Goal: Navigation & Orientation: Understand site structure

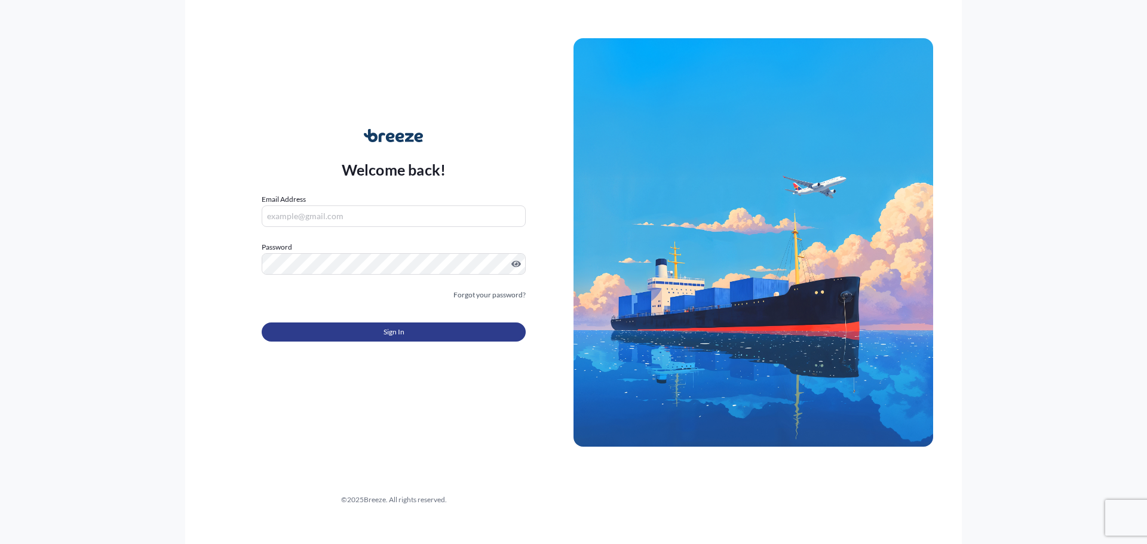
type input "[EMAIL_ADDRESS][PERSON_NAME][DOMAIN_NAME]"
click at [386, 331] on span "Sign In" at bounding box center [393, 332] width 21 height 12
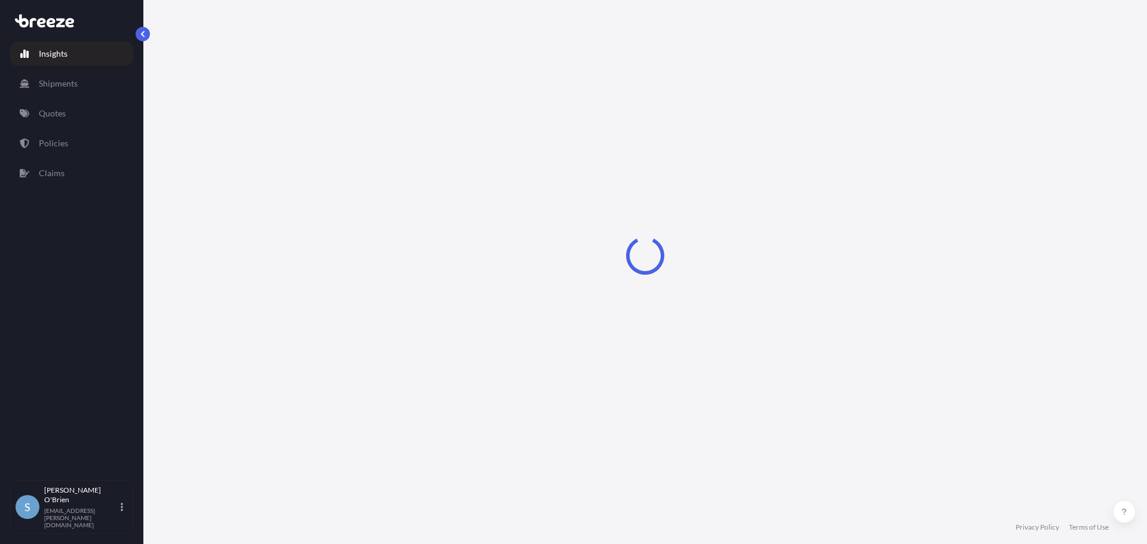
select select "2025"
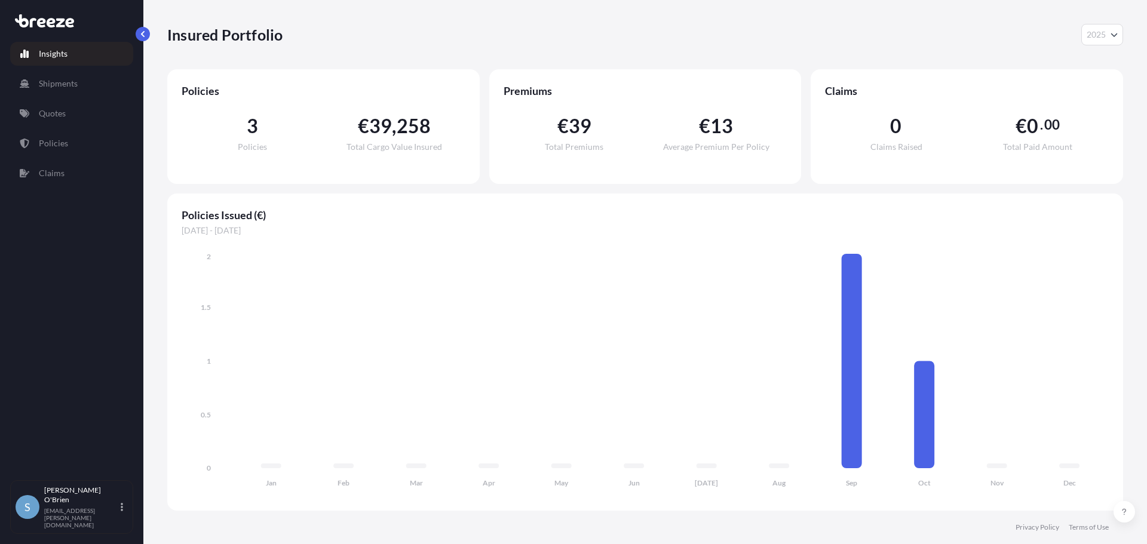
click at [261, 127] on div "3 Policies" at bounding box center [253, 133] width 142 height 35
click at [254, 133] on span "3" at bounding box center [252, 125] width 11 height 19
click at [59, 79] on p "Shipments" at bounding box center [58, 84] width 39 height 12
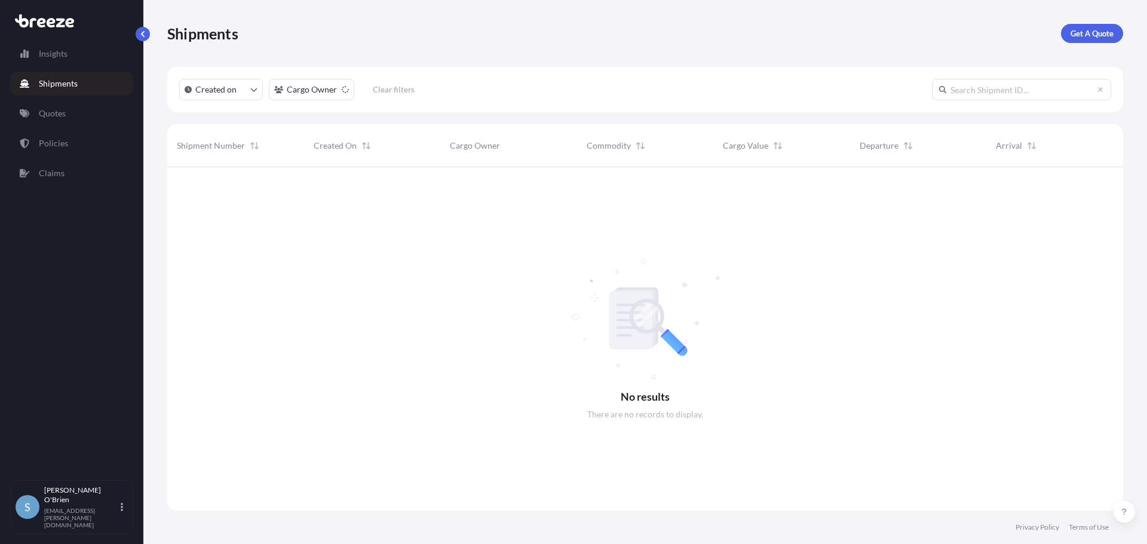
scroll to position [377, 946]
click at [63, 54] on p "Insights" at bounding box center [53, 54] width 29 height 12
select select "2025"
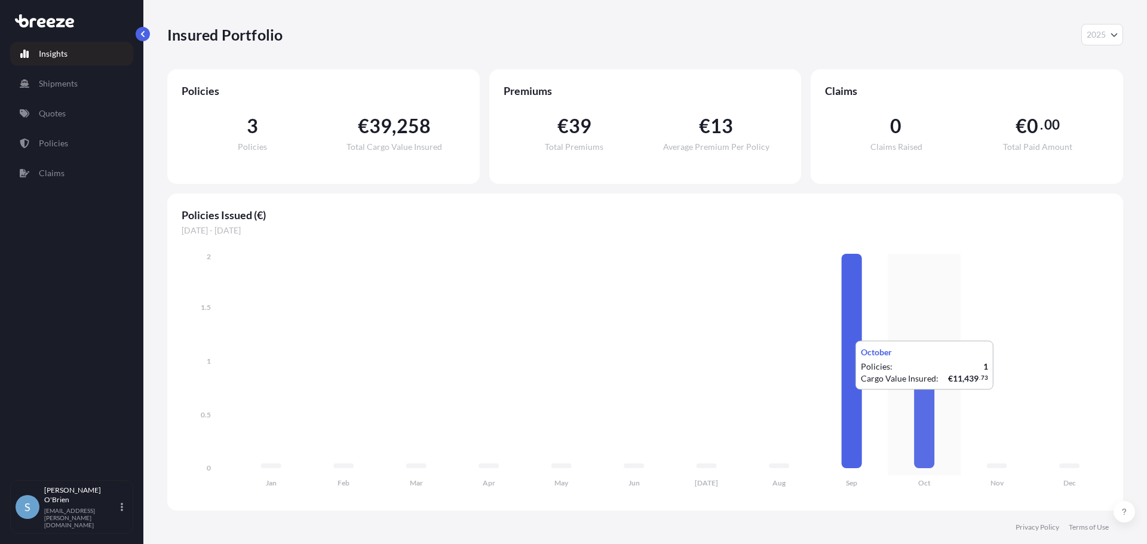
click at [929, 402] on icon at bounding box center [924, 414] width 20 height 107
click at [47, 171] on p "Claims" at bounding box center [52, 173] width 26 height 12
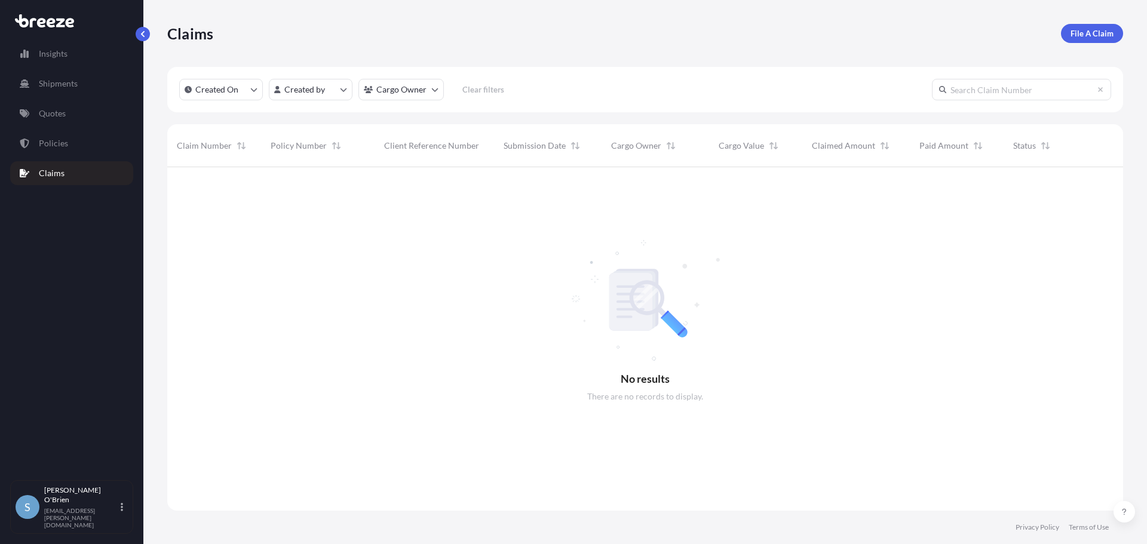
scroll to position [377, 946]
click at [44, 145] on p "Policies" at bounding box center [53, 143] width 29 height 12
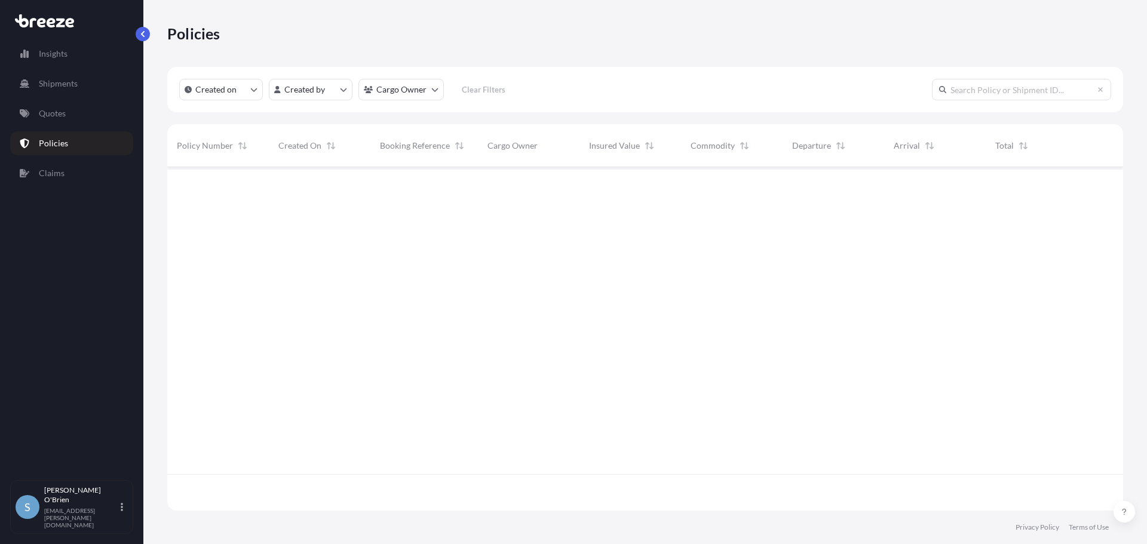
scroll to position [341, 946]
click at [51, 115] on p "Quotes" at bounding box center [52, 113] width 27 height 12
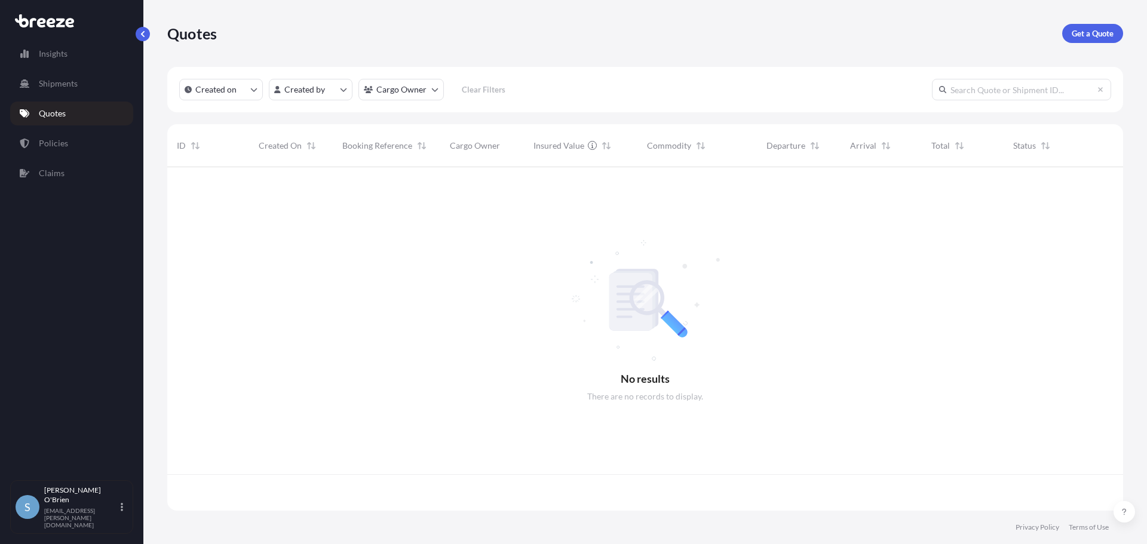
scroll to position [341, 946]
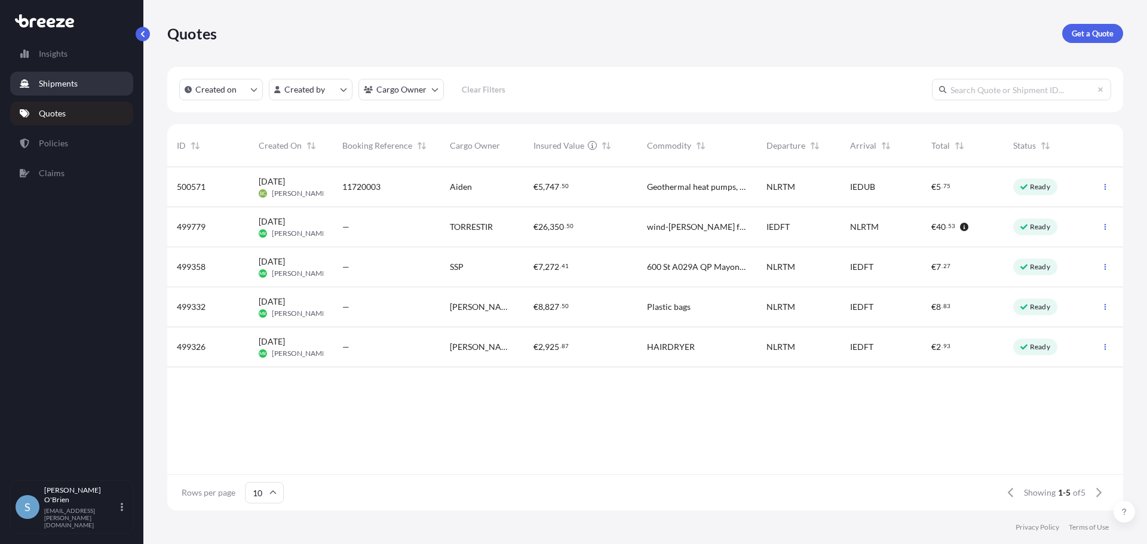
click at [50, 84] on p "Shipments" at bounding box center [58, 84] width 39 height 12
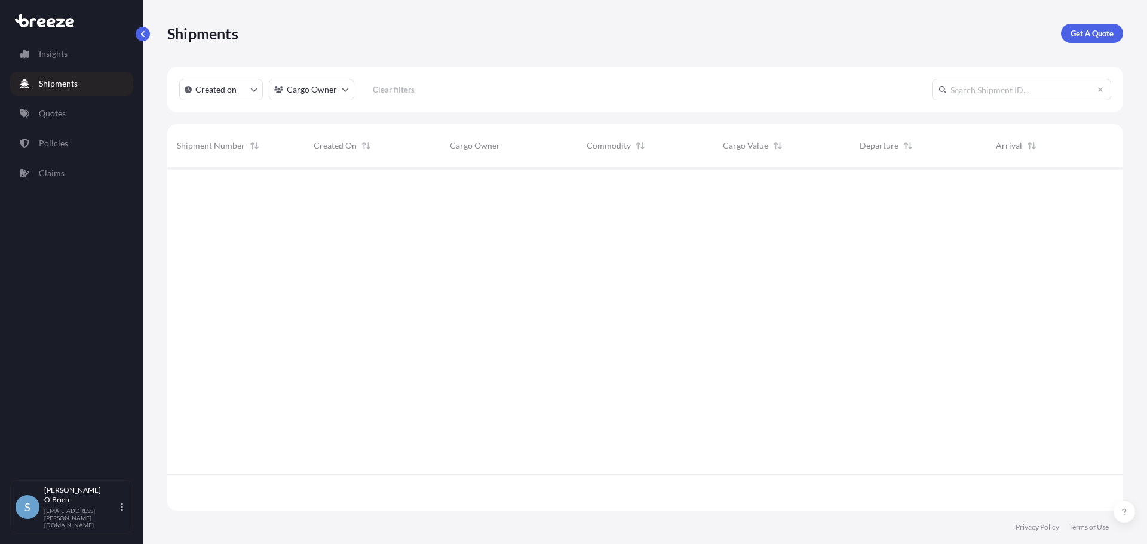
scroll to position [377, 946]
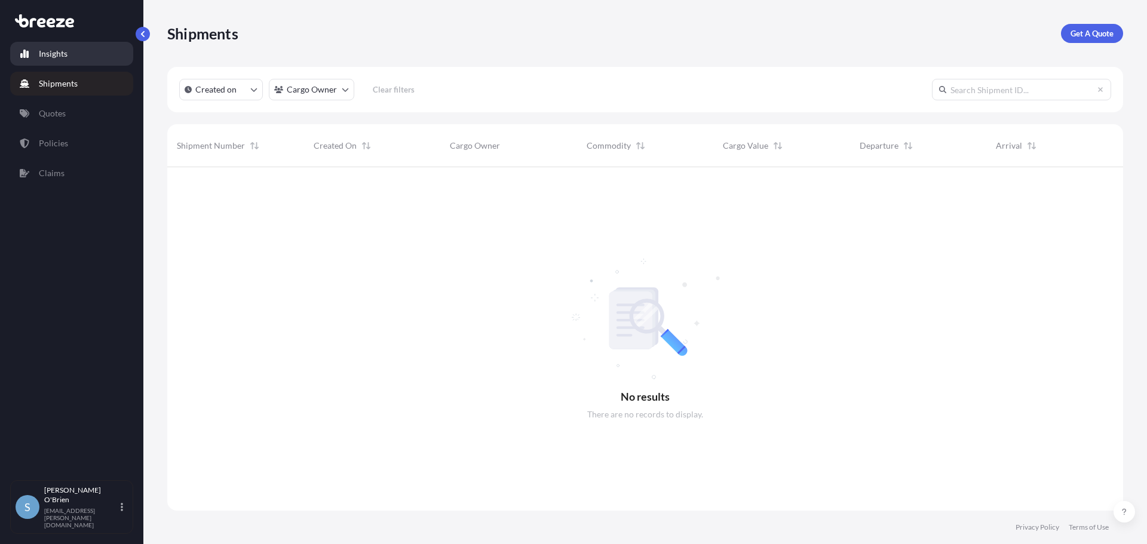
click at [44, 52] on p "Insights" at bounding box center [53, 54] width 29 height 12
select select "2025"
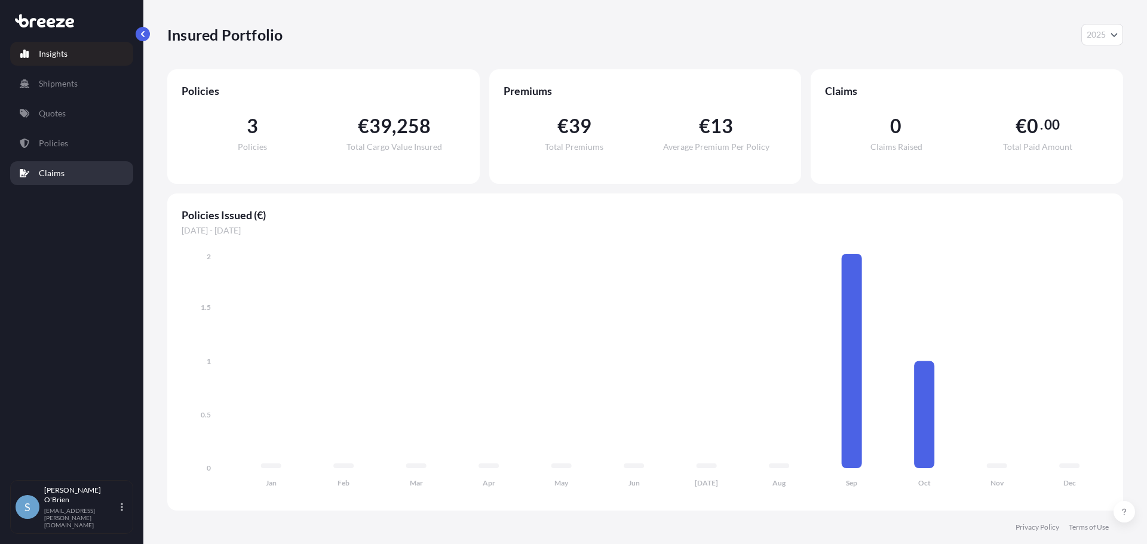
click at [54, 170] on p "Claims" at bounding box center [52, 173] width 26 height 12
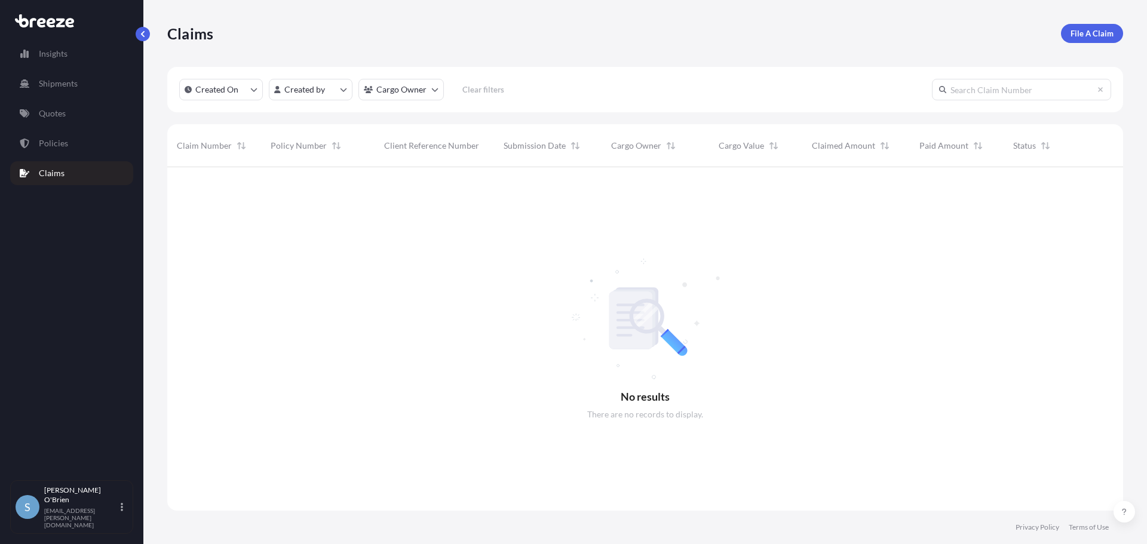
scroll to position [377, 946]
click at [42, 140] on p "Policies" at bounding box center [53, 143] width 29 height 12
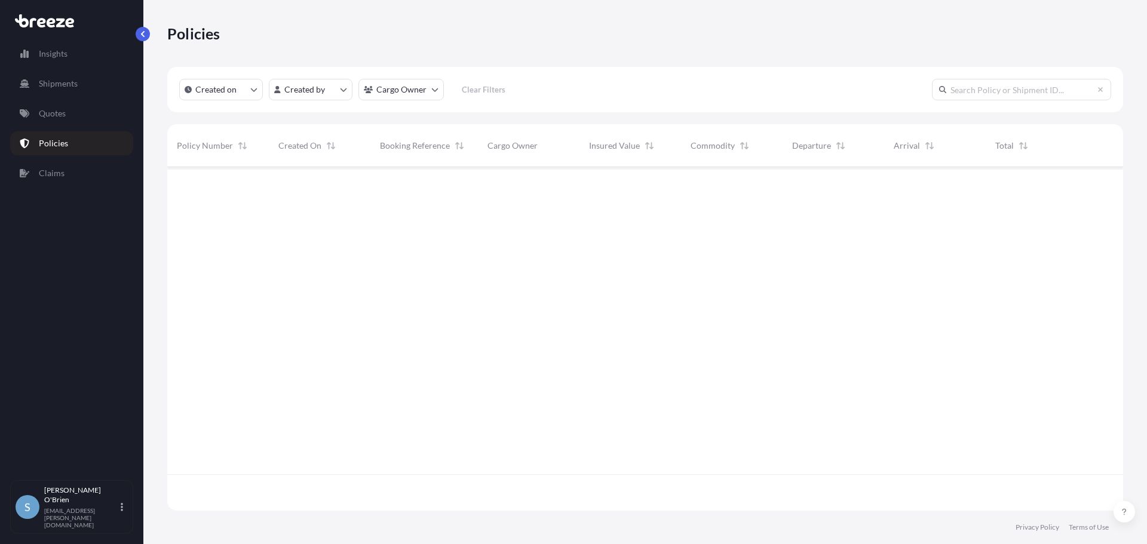
scroll to position [341, 946]
